Goal: Task Accomplishment & Management: Use online tool/utility

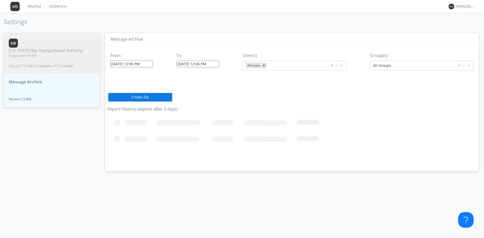
click at [153, 63] on input "10/01/2025 12:06 PM" at bounding box center [131, 64] width 43 height 7
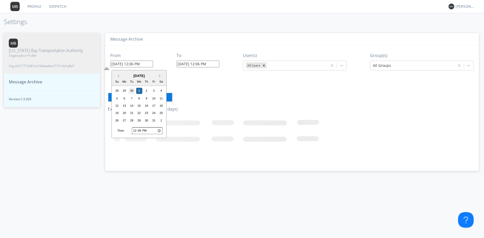
click at [134, 91] on div "30" at bounding box center [132, 91] width 6 height 6
type input "09/30/2025 12:06 PM"
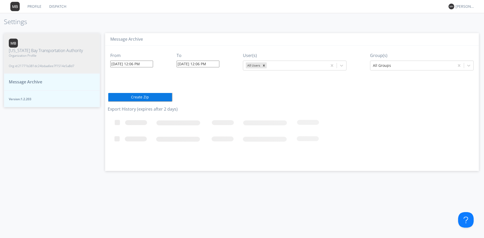
click at [206, 65] on input "10/01/2025 12:06 PM" at bounding box center [198, 64] width 43 height 7
click at [199, 91] on div "30" at bounding box center [199, 91] width 6 height 6
type input "09/30/2025 12:06 PM"
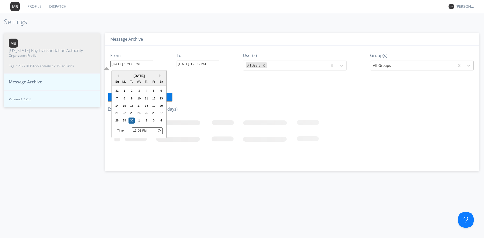
click at [133, 64] on input "09/30/2025 12:06 PM" at bounding box center [131, 64] width 43 height 7
click at [136, 130] on input "12:06" at bounding box center [147, 130] width 31 height 7
type input "14:06"
type input "09/30/2025 2:06 PM"
type input "10/01/2025 12:07 PM"
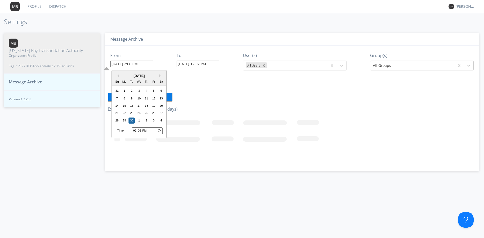
type input "15:06"
type input "09/30/2025 3:06 PM"
type input "16:06"
type input "09/30/2025 4:06 PM"
type input "17:06"
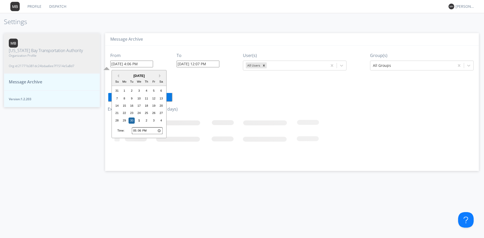
type input "09/30/2025 5:06 PM"
type input "18:06"
type input "09/30/2025 6:06 PM"
type input "19:06"
type input "09/30/2025 7:06 PM"
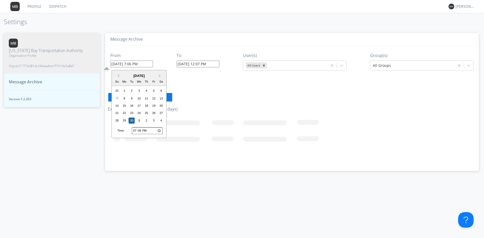
type input "18:06"
type input "09/30/2025 6:06 PM"
click at [142, 130] on input "18:06" at bounding box center [147, 130] width 31 height 7
type input "18:07"
type input "09/30/2025 6:07 PM"
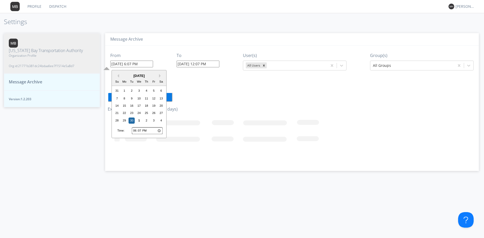
type input "18:06"
type input "09/30/2025 6:06 PM"
type input "18:05"
type input "09/30/2025 6:05 PM"
type input "18:04"
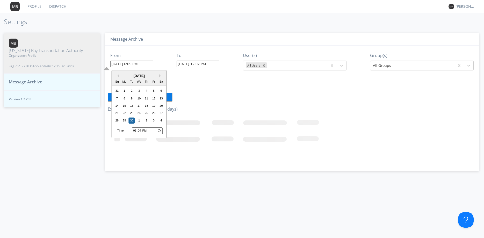
type input "09/30/2025 6:04 PM"
type input "18:03"
type input "09/30/2025 6:03 PM"
type input "18:02"
type input "09/30/2025 6:02 PM"
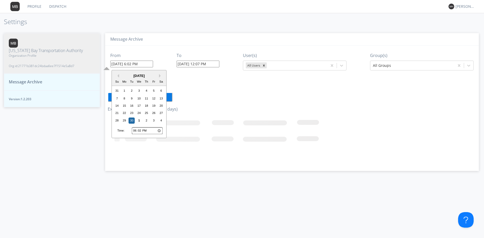
type input "18:01"
type input "09/30/2025 6:01 PM"
type input "18:00"
type input "09/30/2025 6:00 PM"
type input "18:59"
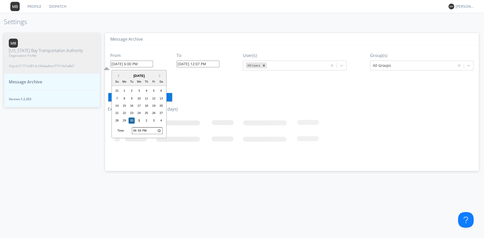
type input "09/30/2025 6:59 PM"
type input "18:58"
type input "09/30/2025 6:58 PM"
type input "18:57"
type input "09/30/2025 6:57 PM"
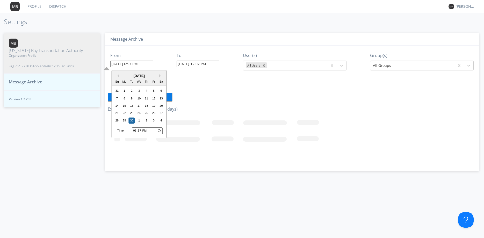
type input "18:56"
type input "09/30/2025 6:56 PM"
type input "18:55"
type input "09/30/2025 6:55 PM"
type input "18:54"
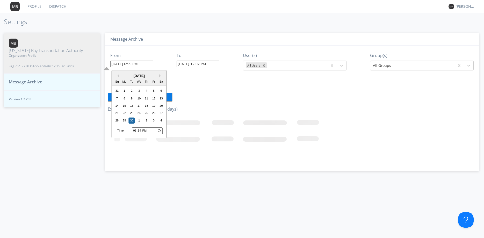
type input "09/30/2025 6:54 PM"
type input "18:53"
type input "09/30/2025 6:53 PM"
type input "18:52"
type input "09/30/2025 6:52 PM"
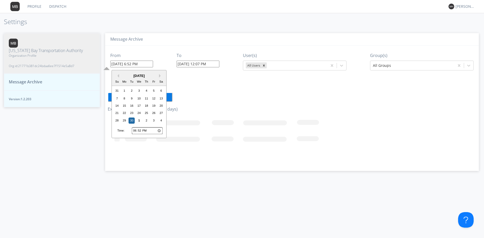
type input "18:51"
type input "09/30/2025 6:51 PM"
type input "18:50"
type input "09/30/2025 6:50 PM"
type input "18:49"
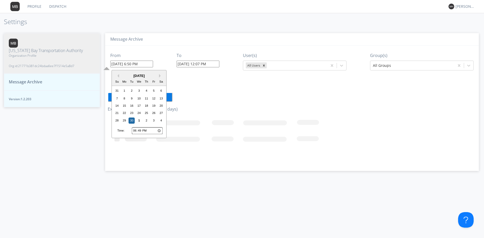
type input "09/30/2025 6:49 PM"
type input "18:48"
type input "09/30/2025 6:48 PM"
type input "18:47"
type input "09/30/2025 6:47 PM"
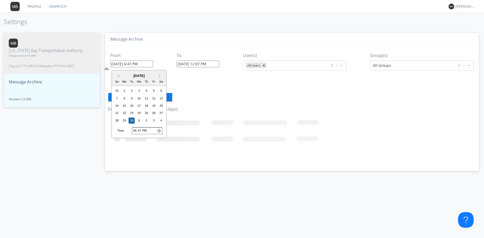
type input "18:46"
type input "09/30/2025 6:46 PM"
type input "18:45"
type input "09/30/2025 6:45 PM"
type input "18:44"
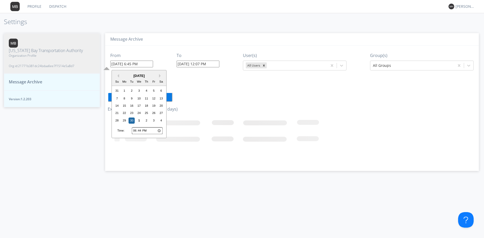
type input "09/30/2025 6:44 PM"
type input "18:43"
type input "09/30/2025 6:43 PM"
type input "18:42"
type input "09/30/2025 6:42 PM"
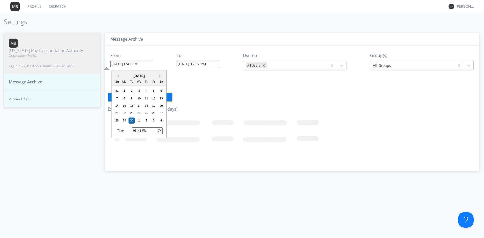
type input "18:41"
type input "09/30/2025 6:41 PM"
type input "18:40"
type input "09/30/2025 6:40 PM"
type input "18:39"
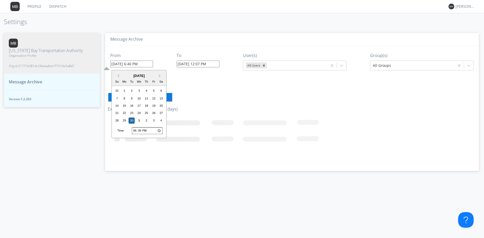
type input "09/30/2025 6:39 PM"
type input "18:40"
type input "09/30/2025 6:40 PM"
click at [212, 63] on input "10/01/2025 12:07 PM" at bounding box center [198, 64] width 43 height 7
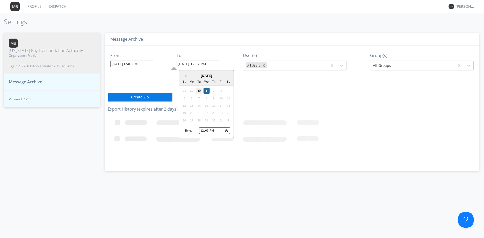
click at [200, 88] on div "30" at bounding box center [199, 91] width 6 height 6
type input "09/30/2025 12:07 PM"
click at [201, 64] on input "09/30/2025 12:07 PM" at bounding box center [198, 64] width 43 height 7
click at [204, 130] on input "12:07" at bounding box center [214, 130] width 31 height 7
type input "13:07"
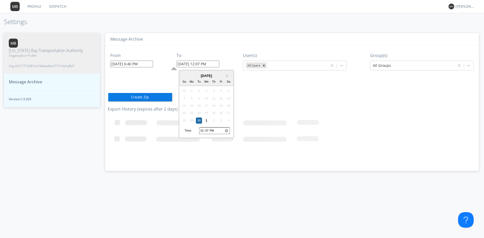
type input "09/30/2025 1:07 PM"
type input "14:07"
type input "09/30/2025 2:07 PM"
type input "15:07"
type input "09/30/2025 3:07 PM"
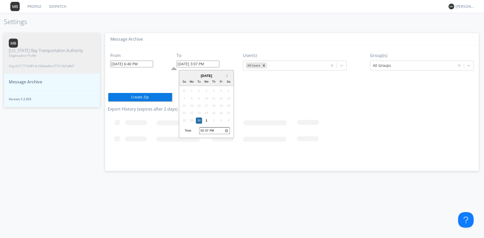
type input "16:07"
type input "09/30/2025 4:07 PM"
type input "17:07"
type input "09/30/2025 5:07 PM"
type input "18:07"
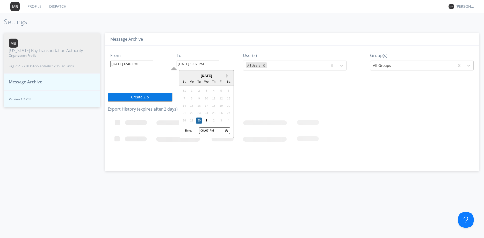
type input "09/30/2025 6:07 PM"
type input "19:07"
type input "09/30/2025 7:07 PM"
type input "19:08"
type input "09/30/2025 7:08 PM"
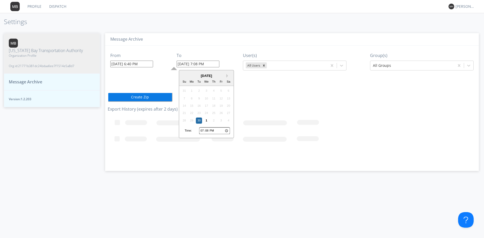
type input "19:09"
type input "09/30/2025 7:09 PM"
type input "19:10"
type input "09/30/2025 7:10 PM"
type input "19:11"
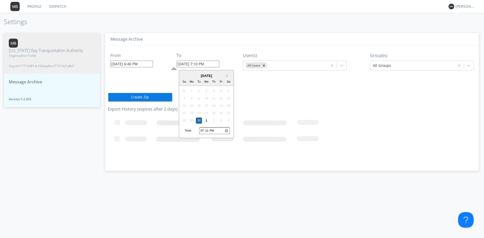
type input "09/30/2025 7:11 PM"
type input "19:12"
type input "09/30/2025 7:12 PM"
type input "19:13"
type input "09/30/2025 7:13 PM"
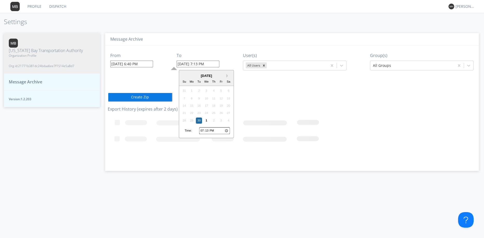
type input "19:14"
type input "09/30/2025 7:14 PM"
type input "19:15"
type input "09/30/2025 7:15 PM"
type input "19:16"
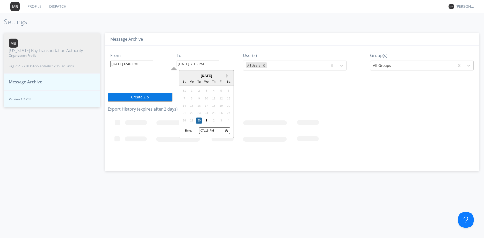
type input "09/30/2025 7:16 PM"
type input "19:17"
type input "09/30/2025 7:17 PM"
type input "19:18"
type input "09/30/2025 7:18 PM"
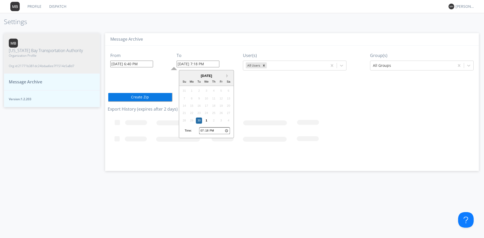
type input "19:19"
type input "09/30/2025 7:19 PM"
type input "19:20"
type input "09/30/2025 7:20 PM"
type input "19:21"
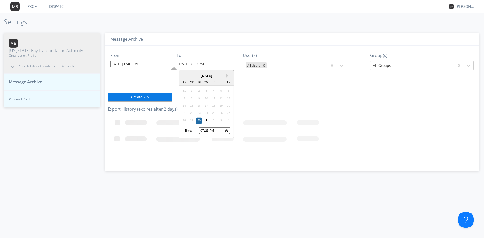
type input "09/30/2025 7:21 PM"
type input "19:22"
type input "09/30/2025 7:22 PM"
type input "19:23"
type input "09/30/2025 7:23 PM"
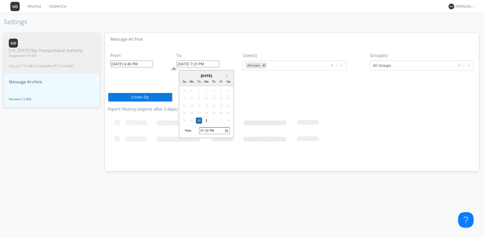
type input "19:24"
type input "09/30/2025 7:24 PM"
type input "19:25"
type input "09/30/2025 7:25 PM"
type input "19:26"
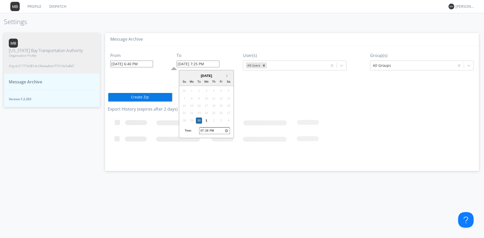
type input "09/30/2025 7:26 PM"
type input "19:27"
type input "09/30/2025 7:27 PM"
type input "19:28"
type input "09/30/2025 7:28 PM"
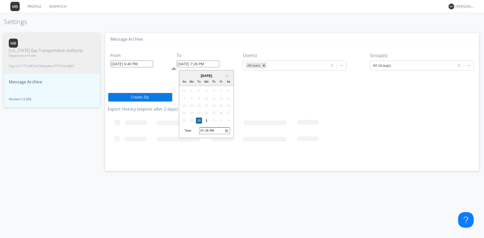
type input "19:29"
type input "09/30/2025 7:29 PM"
type input "19:30"
type input "09/30/2025 7:30 PM"
type input "19:31"
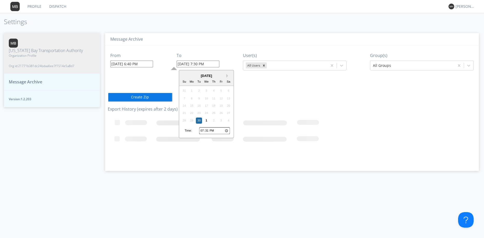
type input "09/30/2025 7:31 PM"
type input "19:32"
type input "09/30/2025 7:32 PM"
type input "19:33"
type input "09/30/2025 7:33 PM"
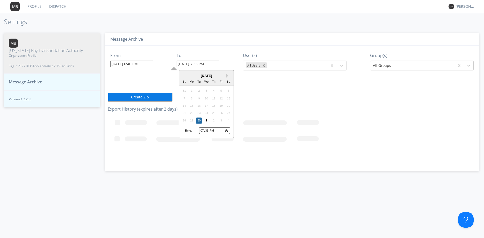
type input "19:34"
type input "09/30/2025 7:34 PM"
type input "19:35"
type input "09/30/2025 7:35 PM"
type input "19:36"
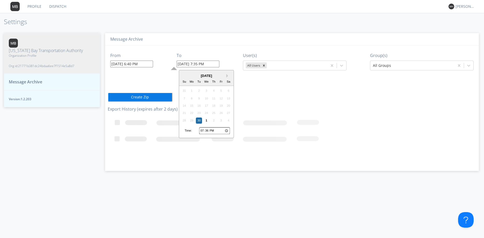
type input "09/30/2025 7:36 PM"
type input "19:37"
type input "09/30/2025 7:37 PM"
type input "19:38"
type input "09/30/2025 7:38 PM"
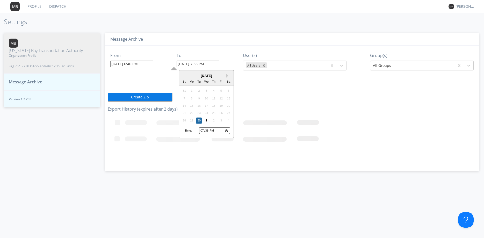
type input "19:39"
type input "09/30/2025 7:39 PM"
type input "19:40"
type input "09/30/2025 7:40 PM"
type input "19:41"
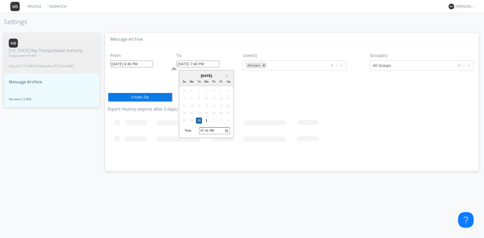
type input "09/30/2025 7:41 PM"
type input "19:42"
type input "09/30/2025 7:42 PM"
type input "19:43"
type input "09/30/2025 7:43 PM"
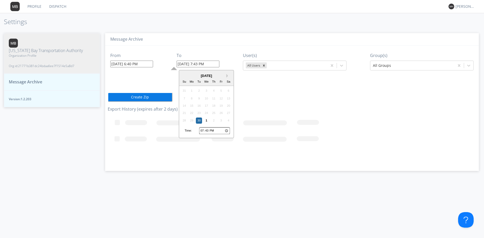
type input "19:44"
type input "09/30/2025 7:44 PM"
type input "19:45"
type input "09/30/2025 7:45 PM"
type input "19:46"
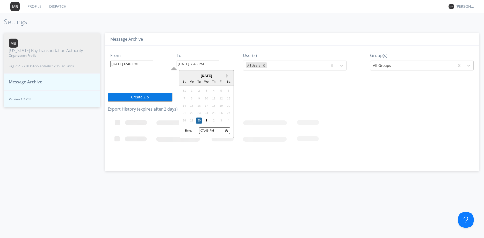
type input "09/30/2025 7:46 PM"
type input "19:47"
type input "09/30/2025 7:47 PM"
type input "19:48"
type input "09/30/2025 7:48 PM"
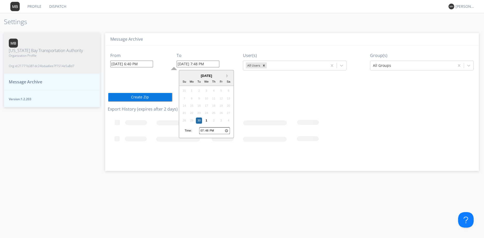
type input "19:49"
type input "09/30/2025 7:49 PM"
type input "19:50"
type input "09/30/2025 7:50 PM"
click at [321, 85] on div "From 09/30/2025 6:40 PM To 09/30/2025 7:50 PM User(s) All Users Group(s) All Gr…" at bounding box center [292, 107] width 369 height 122
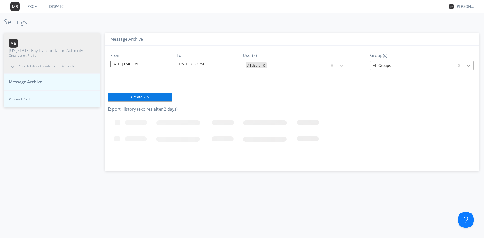
click at [468, 65] on icon at bounding box center [468, 65] width 5 height 5
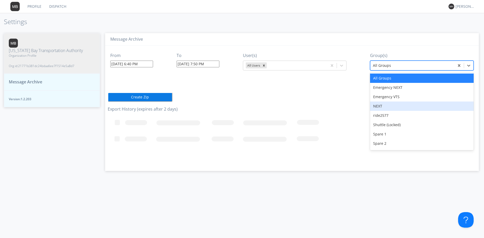
click at [380, 106] on div "NEXT" at bounding box center [422, 106] width 104 height 9
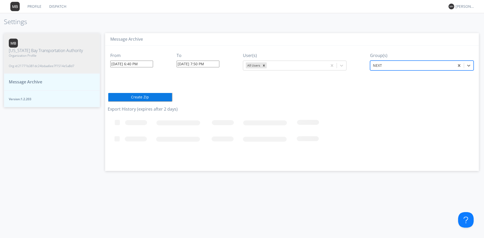
click at [390, 91] on div "From 09/30/2025 6:40 PM To 09/30/2025 7:50 PM User(s) All Users Group(s) option…" at bounding box center [292, 107] width 369 height 122
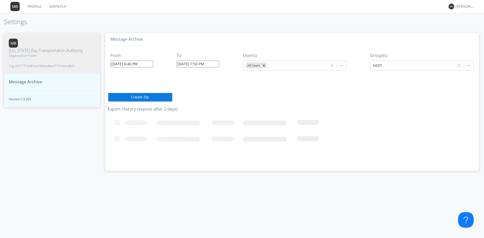
click at [148, 96] on button "Create Zip" at bounding box center [140, 96] width 65 height 9
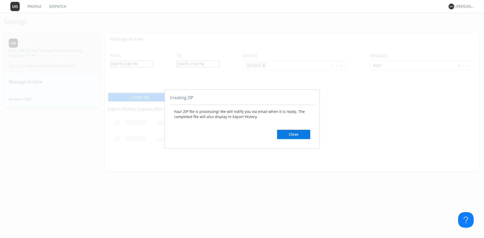
click at [292, 131] on button "Close" at bounding box center [293, 134] width 33 height 9
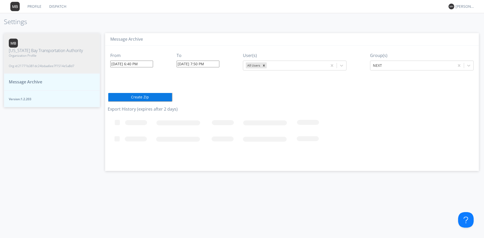
click at [56, 8] on link "Dispatch" at bounding box center [57, 6] width 25 height 13
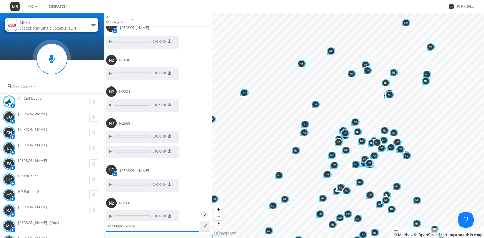
scroll to position [972, 0]
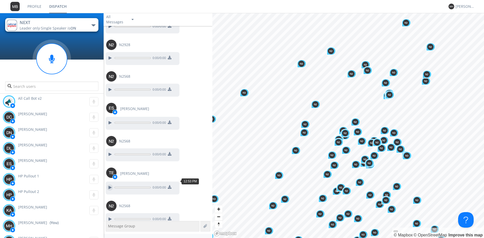
click at [108, 184] on div at bounding box center [110, 187] width 6 height 6
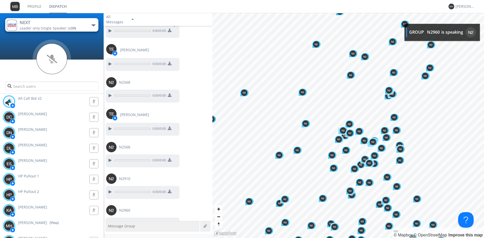
scroll to position [1613, 0]
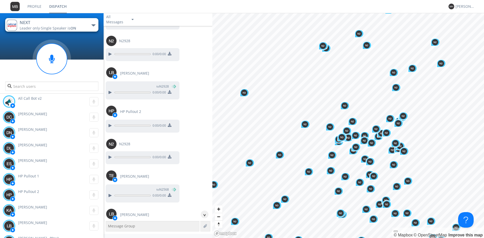
scroll to position [2272, 0]
